Goal: Task Accomplishment & Management: Use online tool/utility

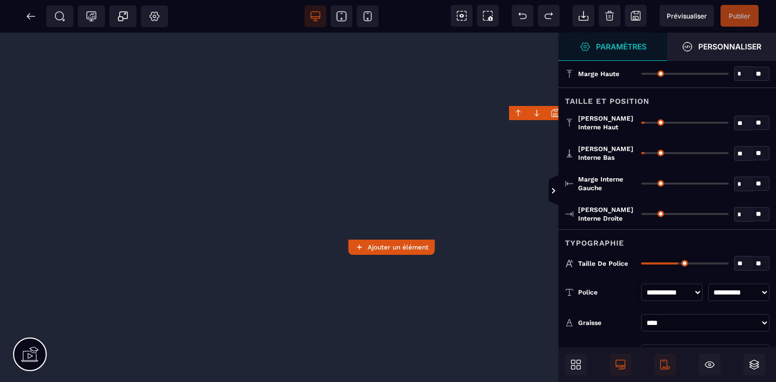
select select "***"
select select
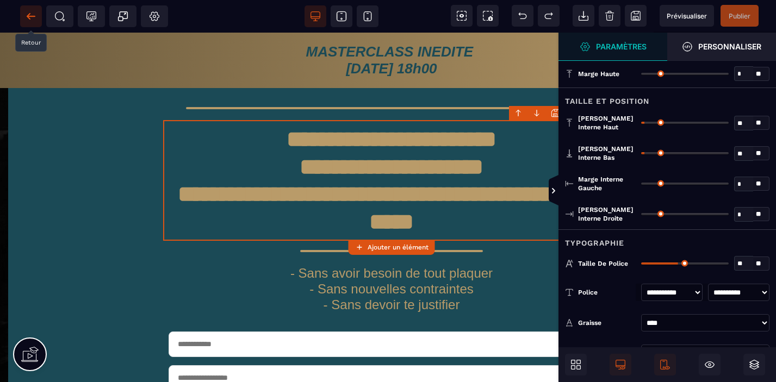
click at [29, 16] on icon at bounding box center [31, 16] width 8 height 1
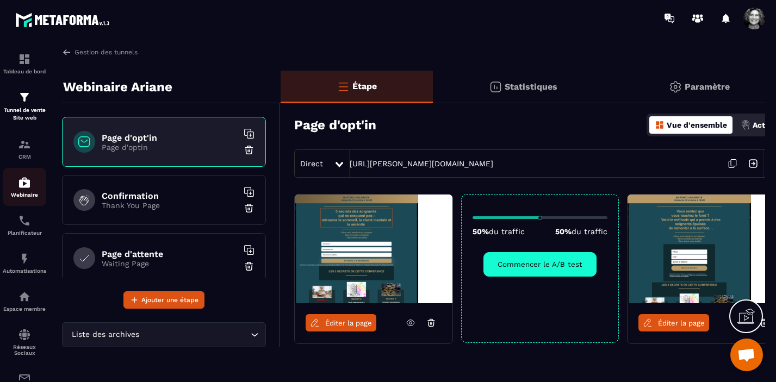
click at [22, 183] on img at bounding box center [24, 182] width 13 height 13
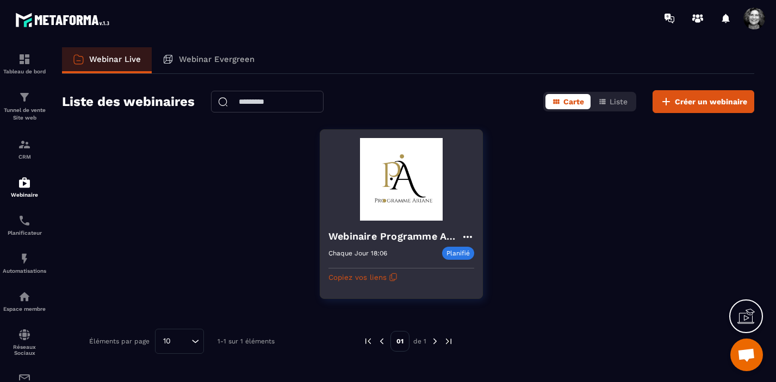
click at [424, 194] on img at bounding box center [402, 179] width 146 height 83
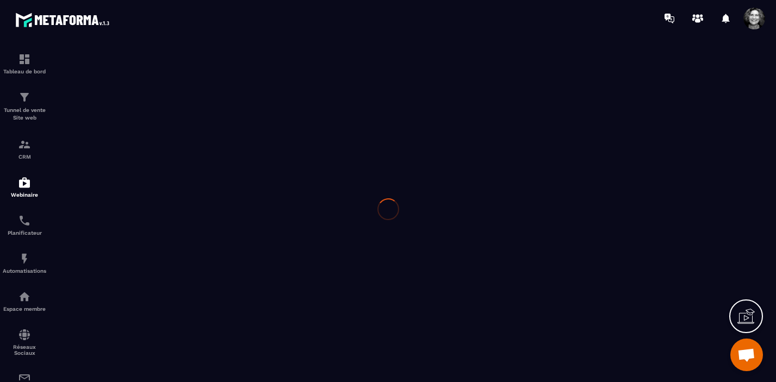
type input "**********"
type textarea "**********"
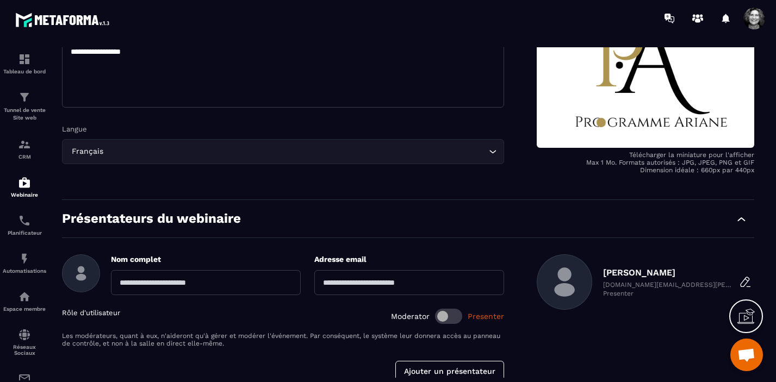
scroll to position [238, 0]
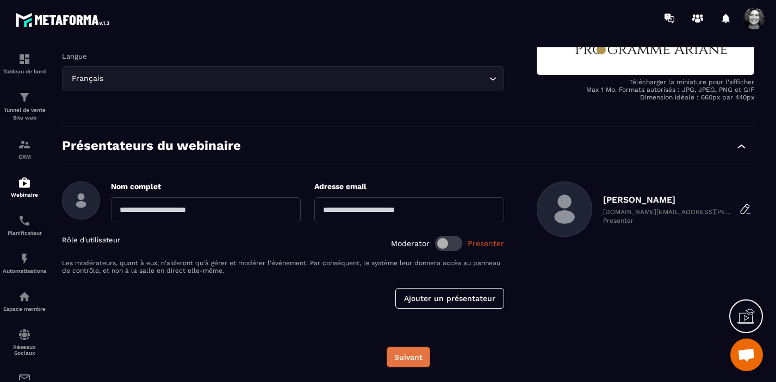
click at [409, 359] on button "Suivant" at bounding box center [409, 357] width 44 height 21
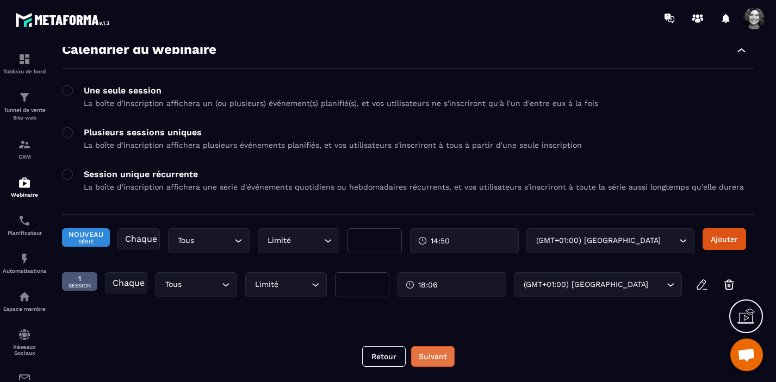
scroll to position [49, 0]
click at [702, 288] on icon "button" at bounding box center [701, 284] width 9 height 9
click at [227, 283] on icon "Search for option" at bounding box center [225, 285] width 11 height 11
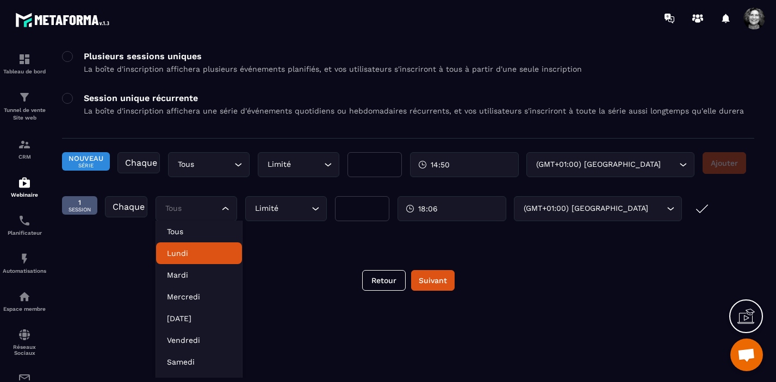
scroll to position [143, 0]
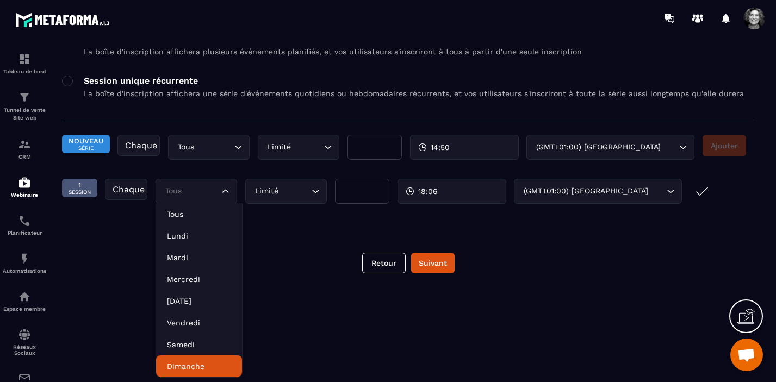
click at [202, 363] on p "Dimanche" at bounding box center [199, 366] width 64 height 11
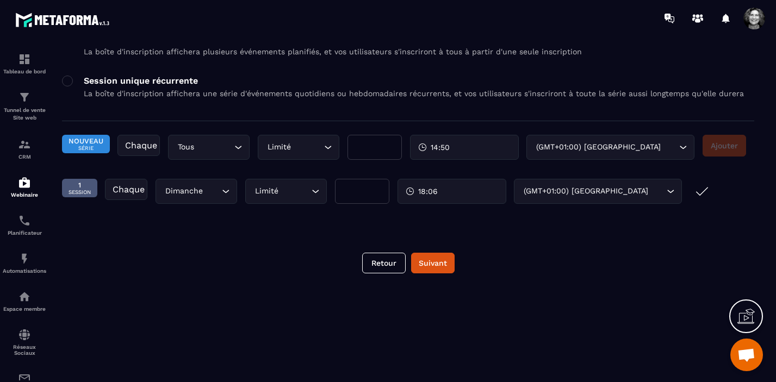
scroll to position [49, 0]
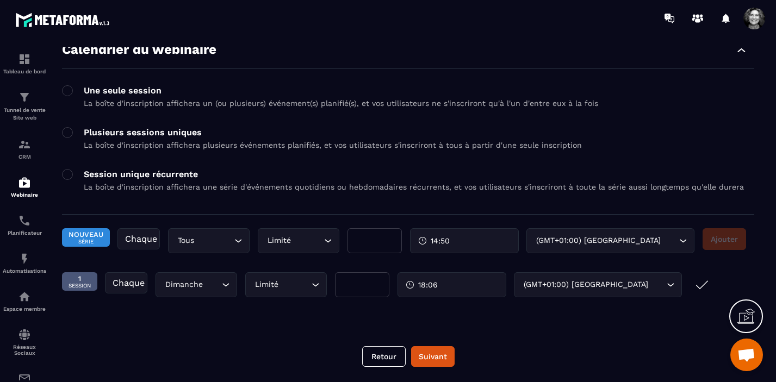
click at [450, 282] on div "18:06" at bounding box center [452, 285] width 109 height 25
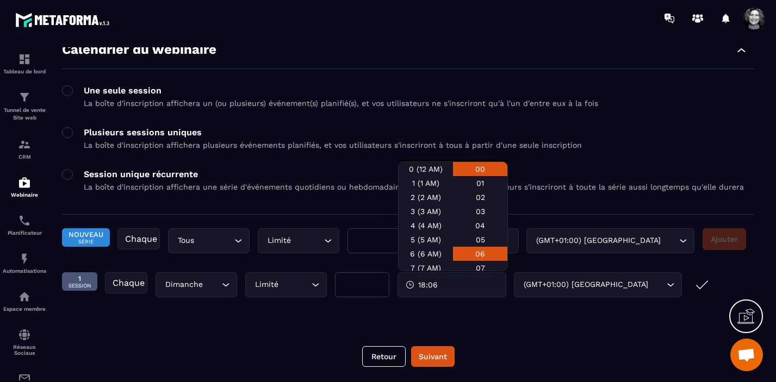
click at [482, 168] on div "00" at bounding box center [480, 169] width 54 height 14
click at [550, 329] on div "Calendrier du webinaire Une seule session La boîte d'inscription affichera un (…" at bounding box center [408, 180] width 693 height 299
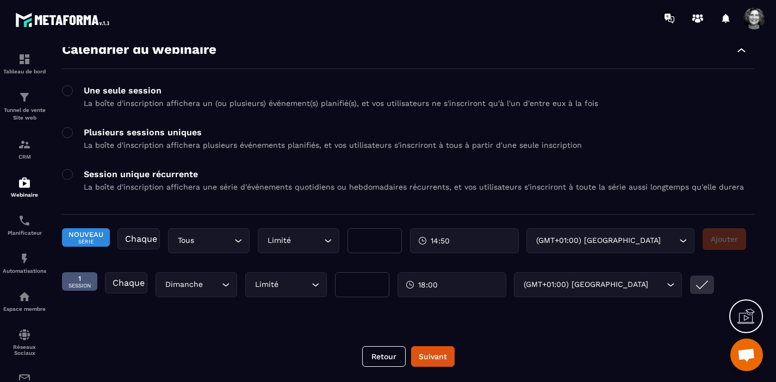
click at [702, 288] on icon "submit" at bounding box center [701, 285] width 11 height 8
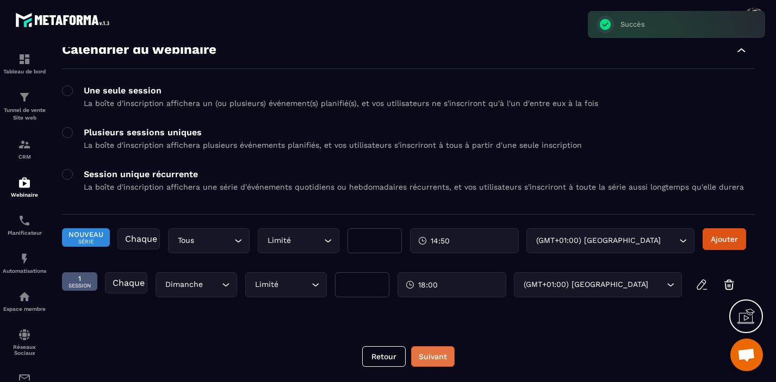
click at [435, 356] on button "Suivant" at bounding box center [433, 357] width 44 height 21
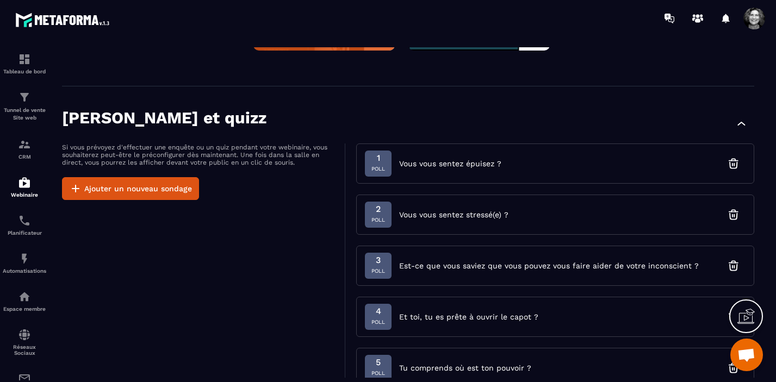
scroll to position [209, 0]
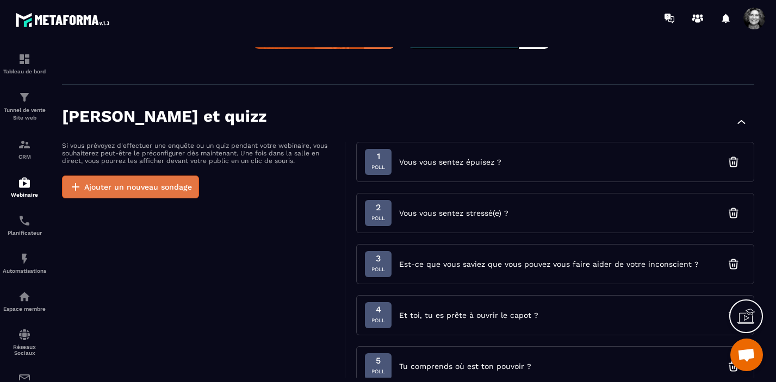
click at [155, 187] on button "Ajouter un nouveau sondage" at bounding box center [130, 187] width 137 height 23
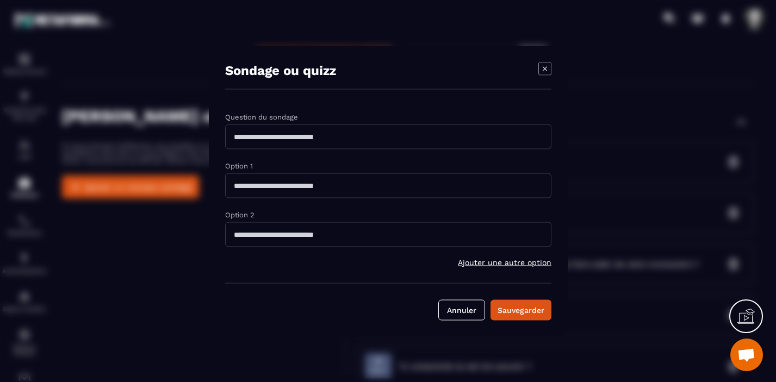
click at [234, 137] on input "Modal window" at bounding box center [388, 136] width 326 height 25
type input "**********"
click at [522, 313] on div "Sauvegarder" at bounding box center [521, 310] width 47 height 11
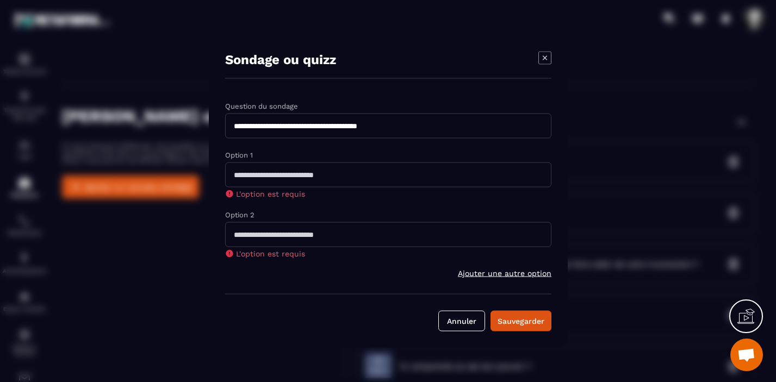
click at [235, 176] on input "Modal window" at bounding box center [388, 174] width 326 height 25
click at [518, 275] on span "Ajouter une autre option" at bounding box center [505, 273] width 94 height 9
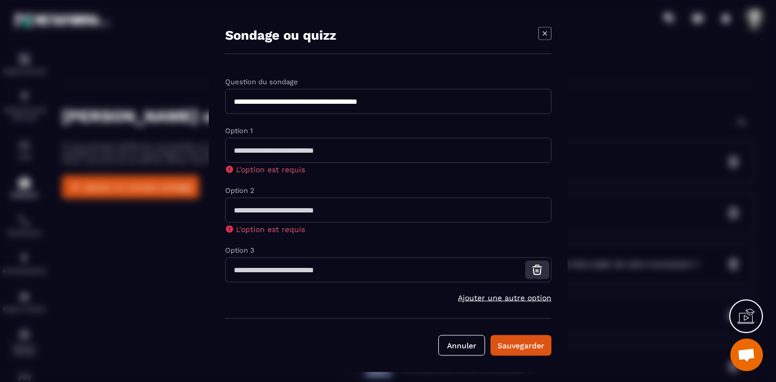
click at [537, 271] on icon "Modal window" at bounding box center [537, 269] width 13 height 13
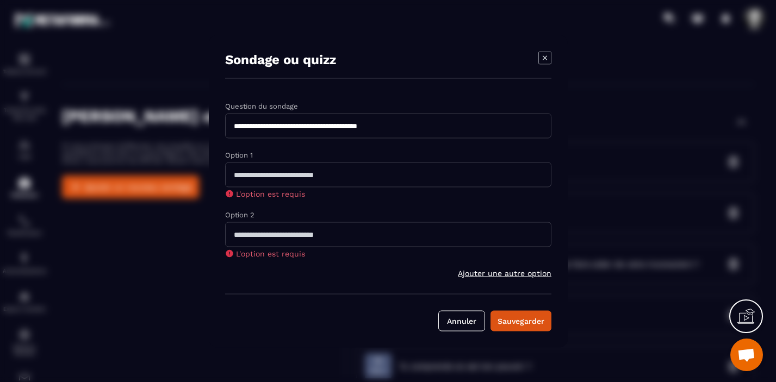
click at [397, 169] on input "Modal window" at bounding box center [388, 174] width 326 height 25
click at [460, 240] on input "Modal window" at bounding box center [388, 234] width 326 height 25
click at [520, 325] on div "Sauvegarder" at bounding box center [521, 321] width 47 height 11
click at [466, 323] on button "Annuler" at bounding box center [461, 321] width 47 height 21
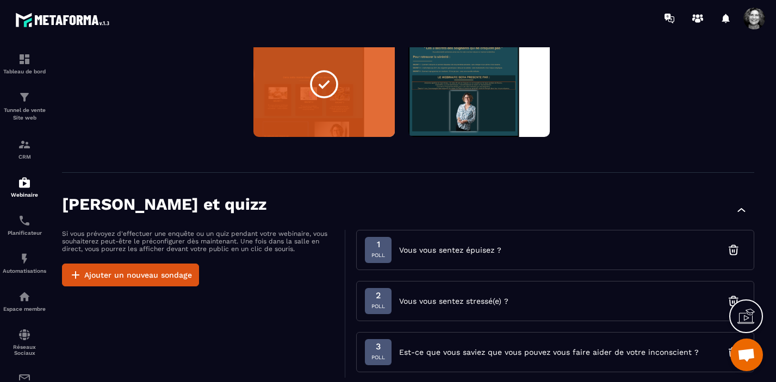
scroll to position [0, 0]
